Goal: Task Accomplishment & Management: Complete application form

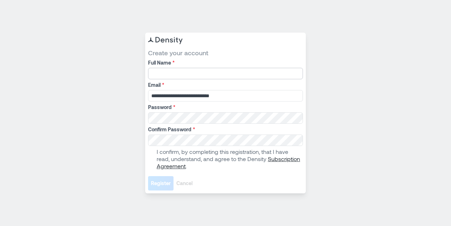
click at [223, 74] on input "Full Name *" at bounding box center [225, 73] width 155 height 11
type input "**********"
click at [152, 157] on span at bounding box center [151, 159] width 6 height 6
click at [159, 184] on span "Register" at bounding box center [161, 183] width 20 height 7
